Goal: Information Seeking & Learning: Learn about a topic

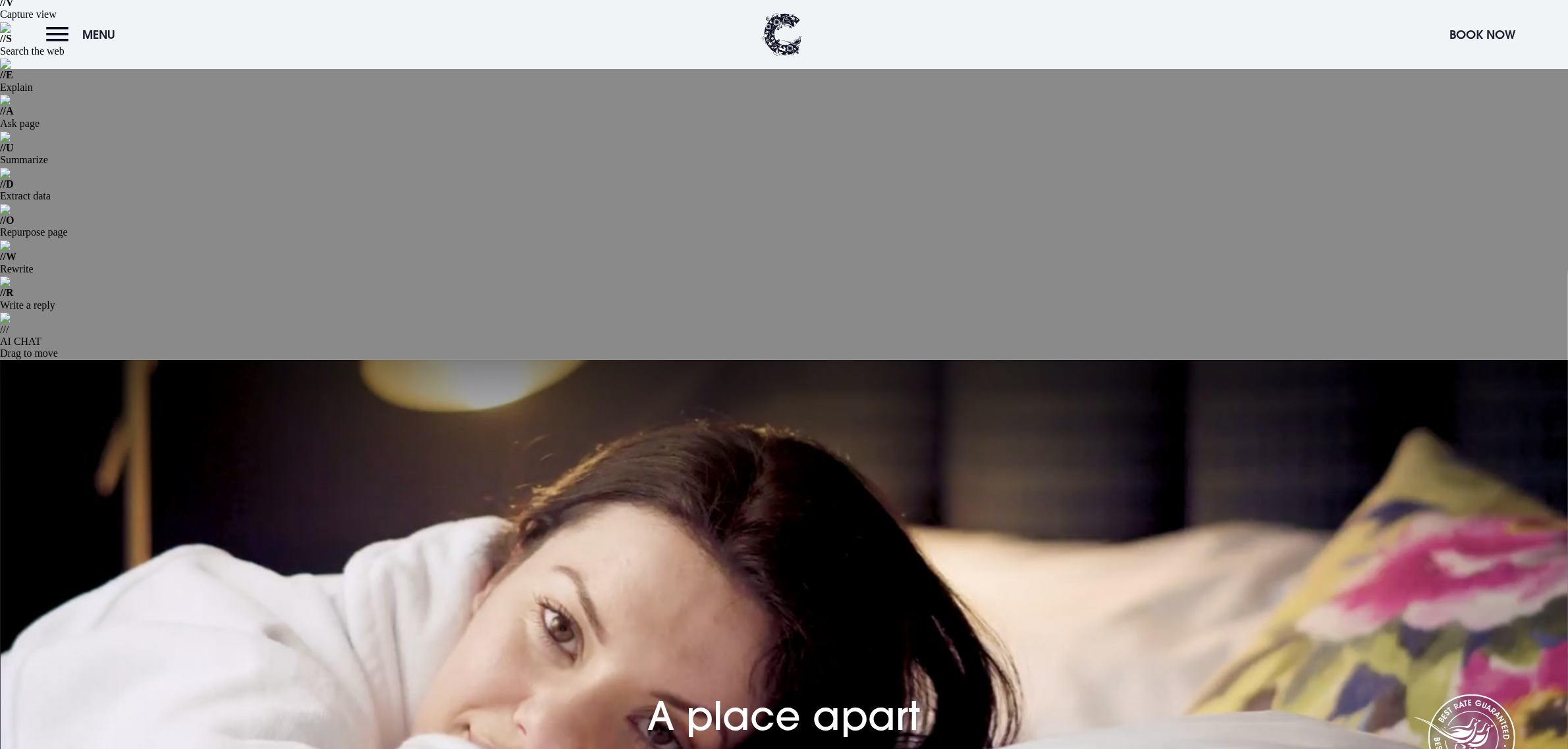
scroll to position [165, 0]
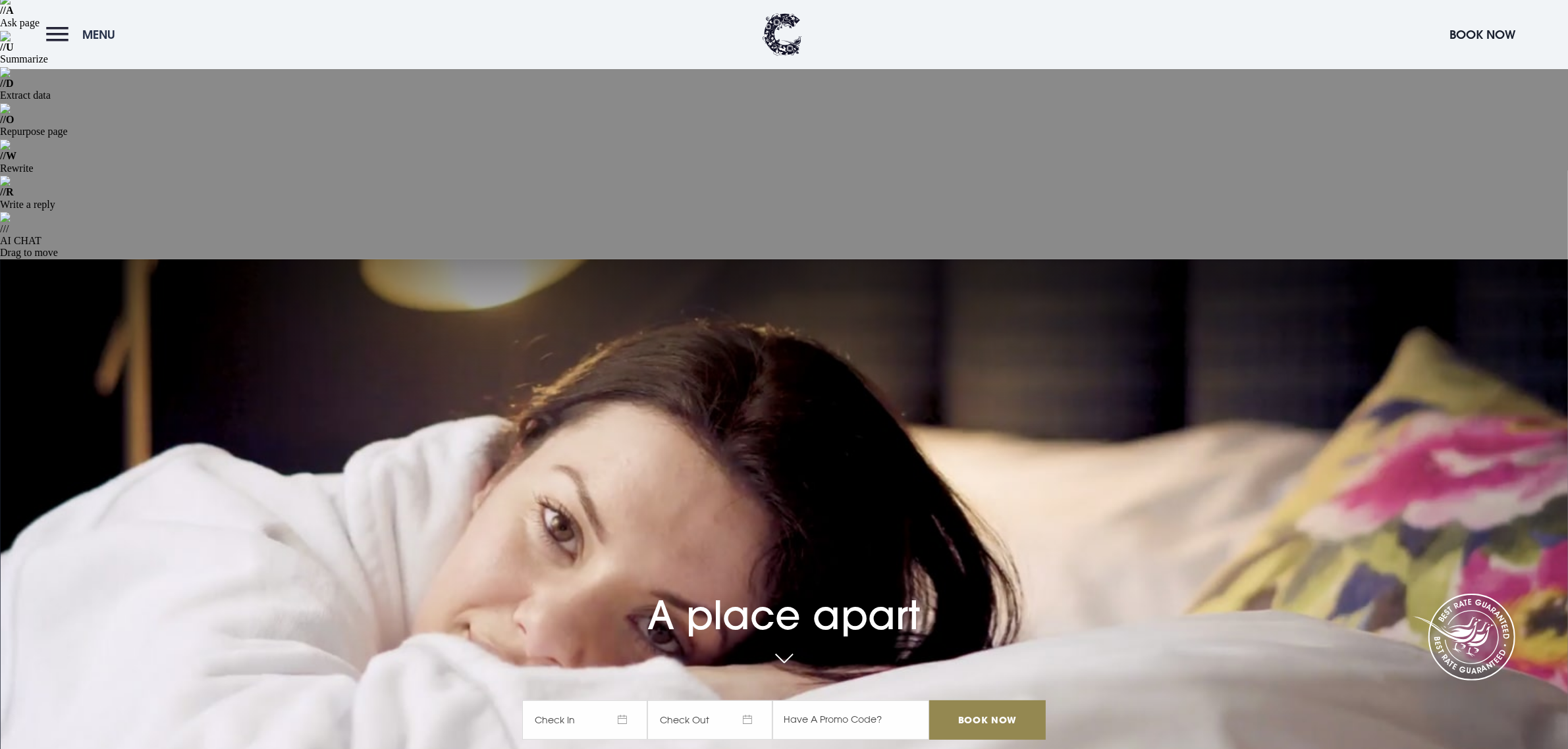
click at [55, 37] on button "Menu" at bounding box center [84, 34] width 76 height 28
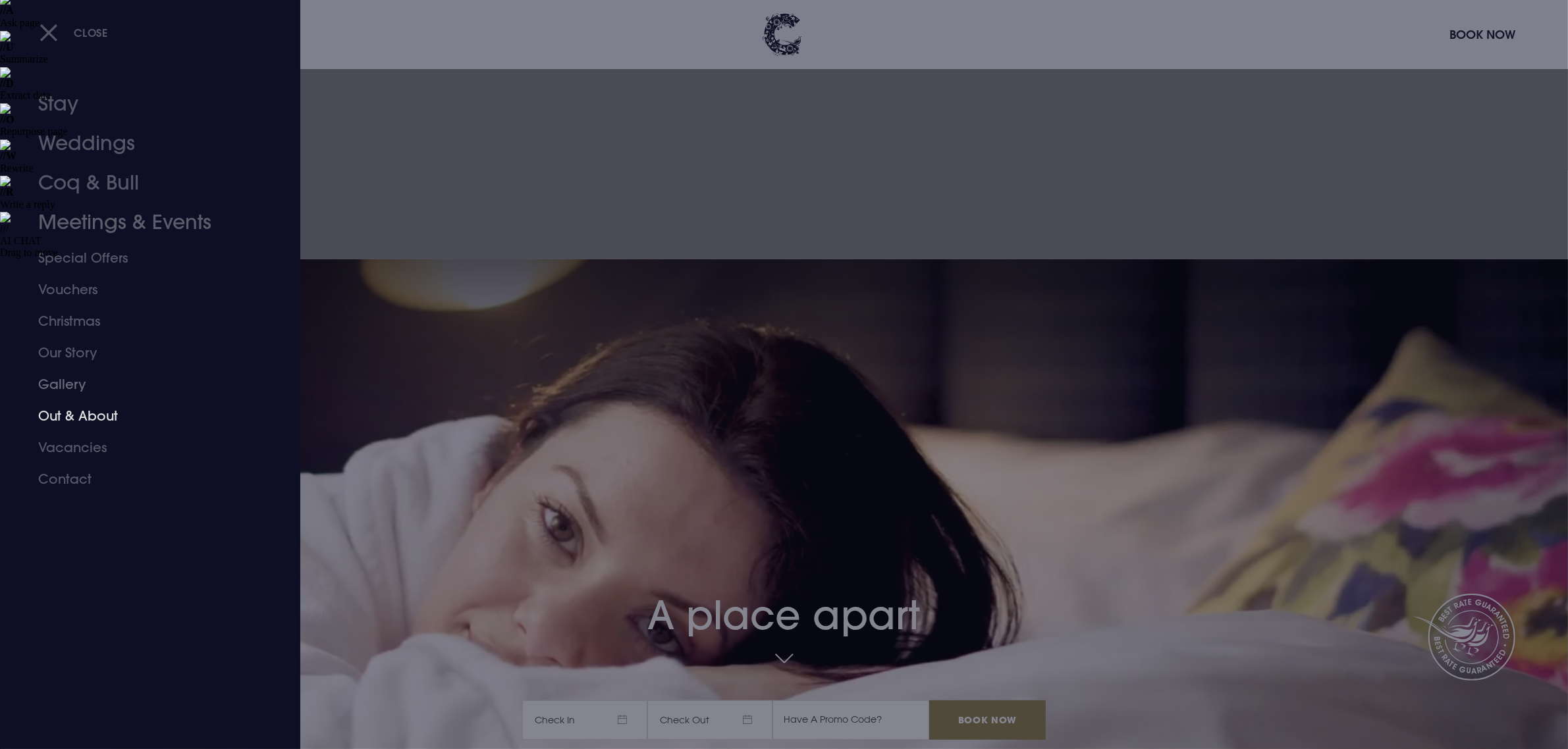
click at [93, 416] on link "Out & About" at bounding box center [142, 416] width 208 height 31
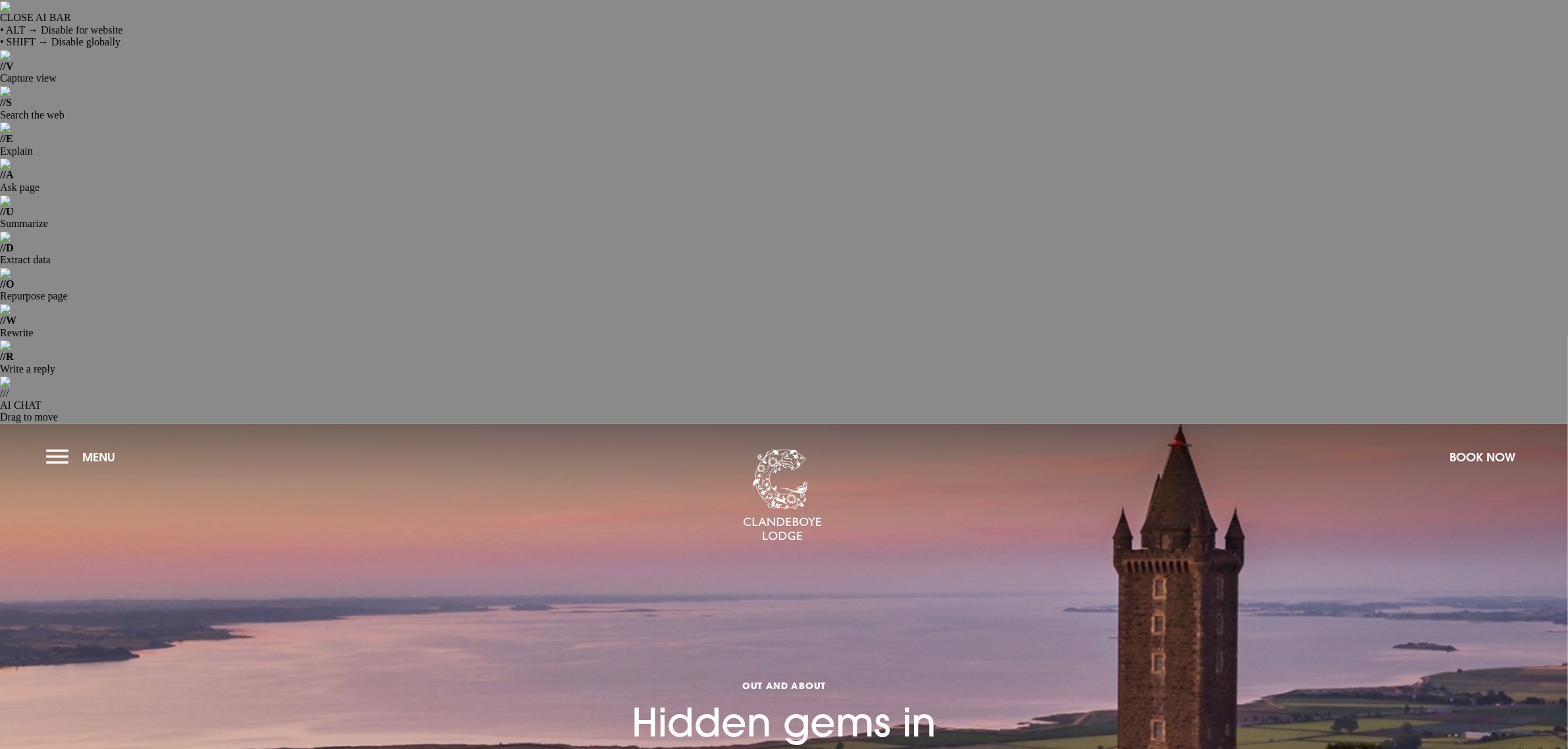
click at [758, 587] on h1 "Out and About Hidden gems in Northern Ireland" at bounding box center [784, 691] width 527 height 206
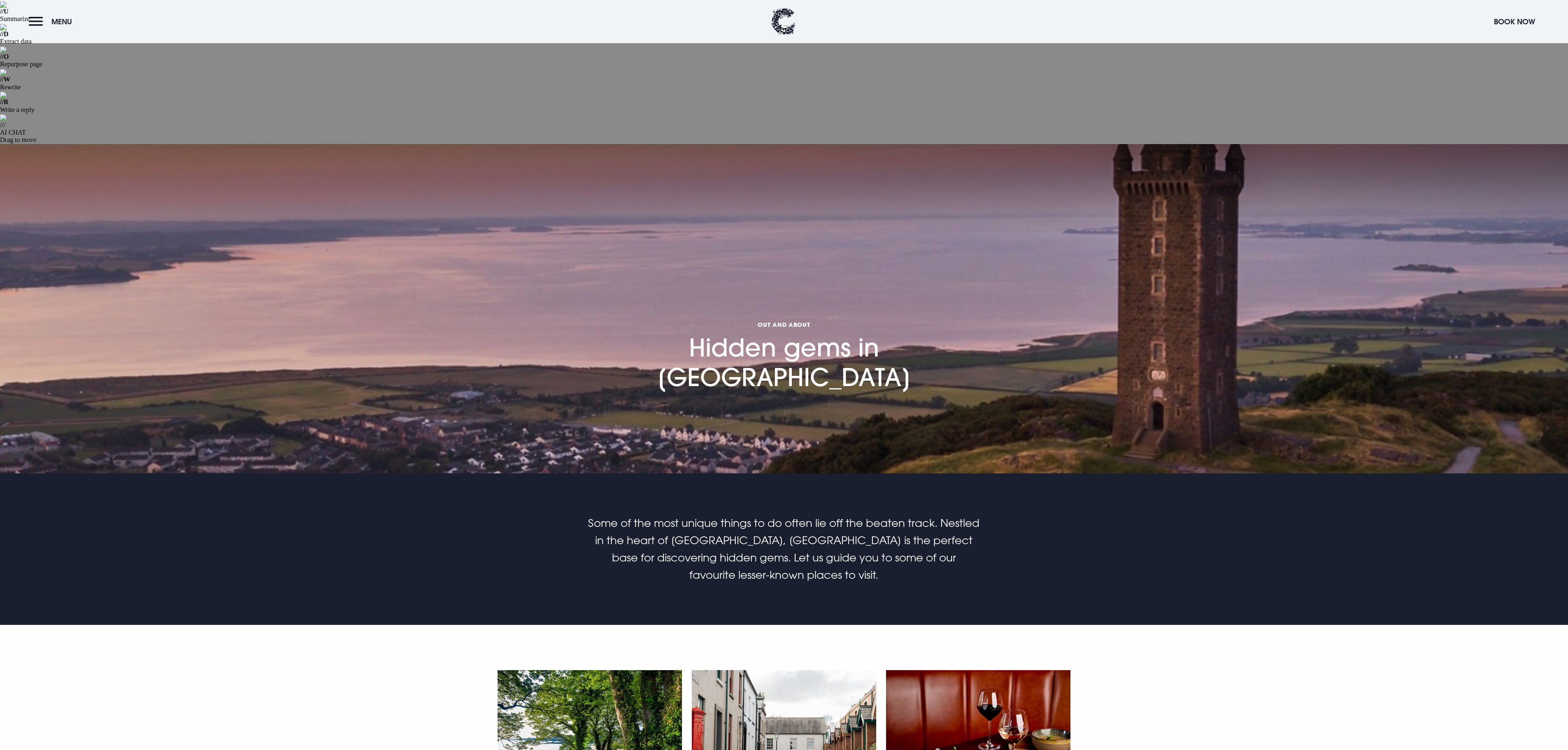
scroll to position [127, 0]
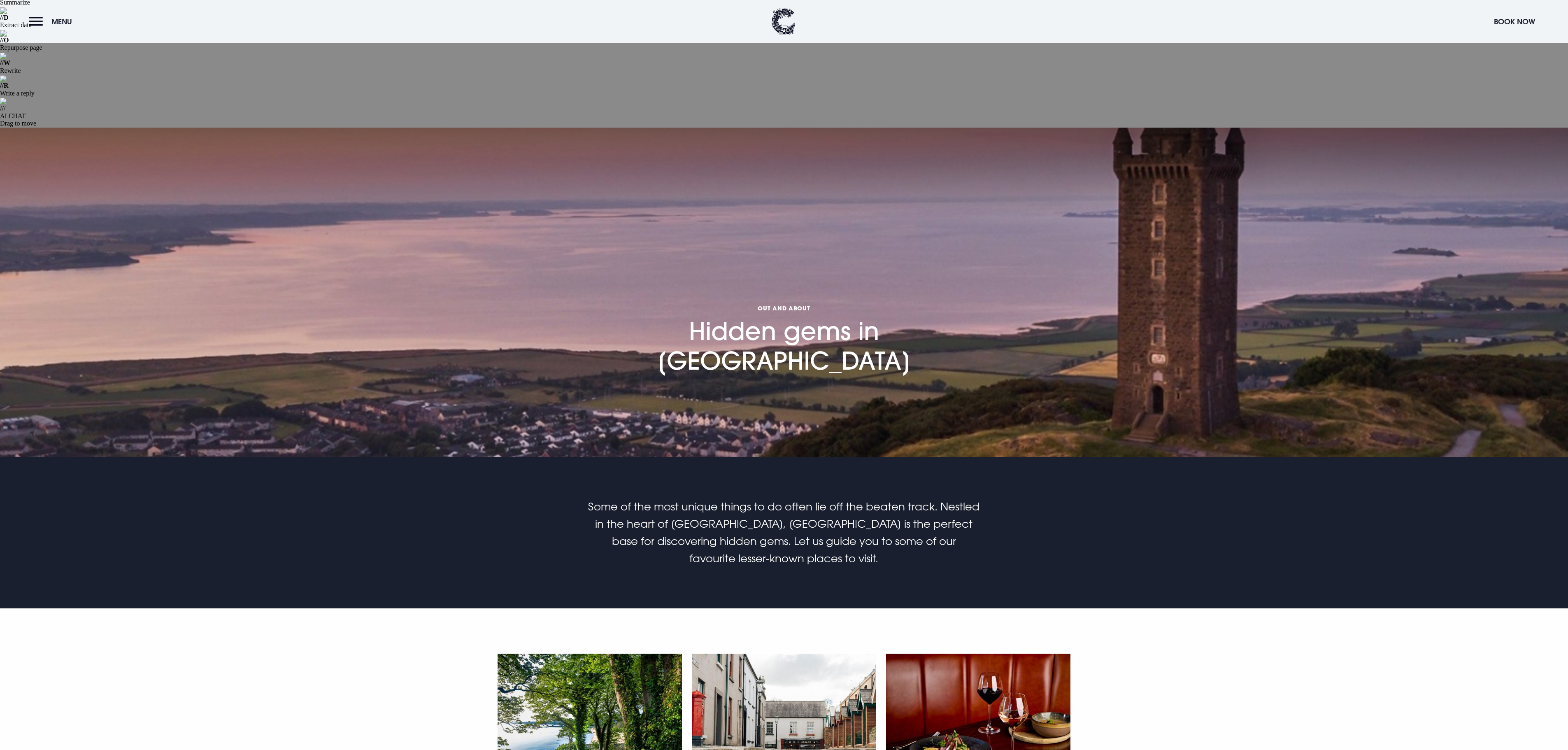
scroll to position [133, 0]
